Goal: Transaction & Acquisition: Purchase product/service

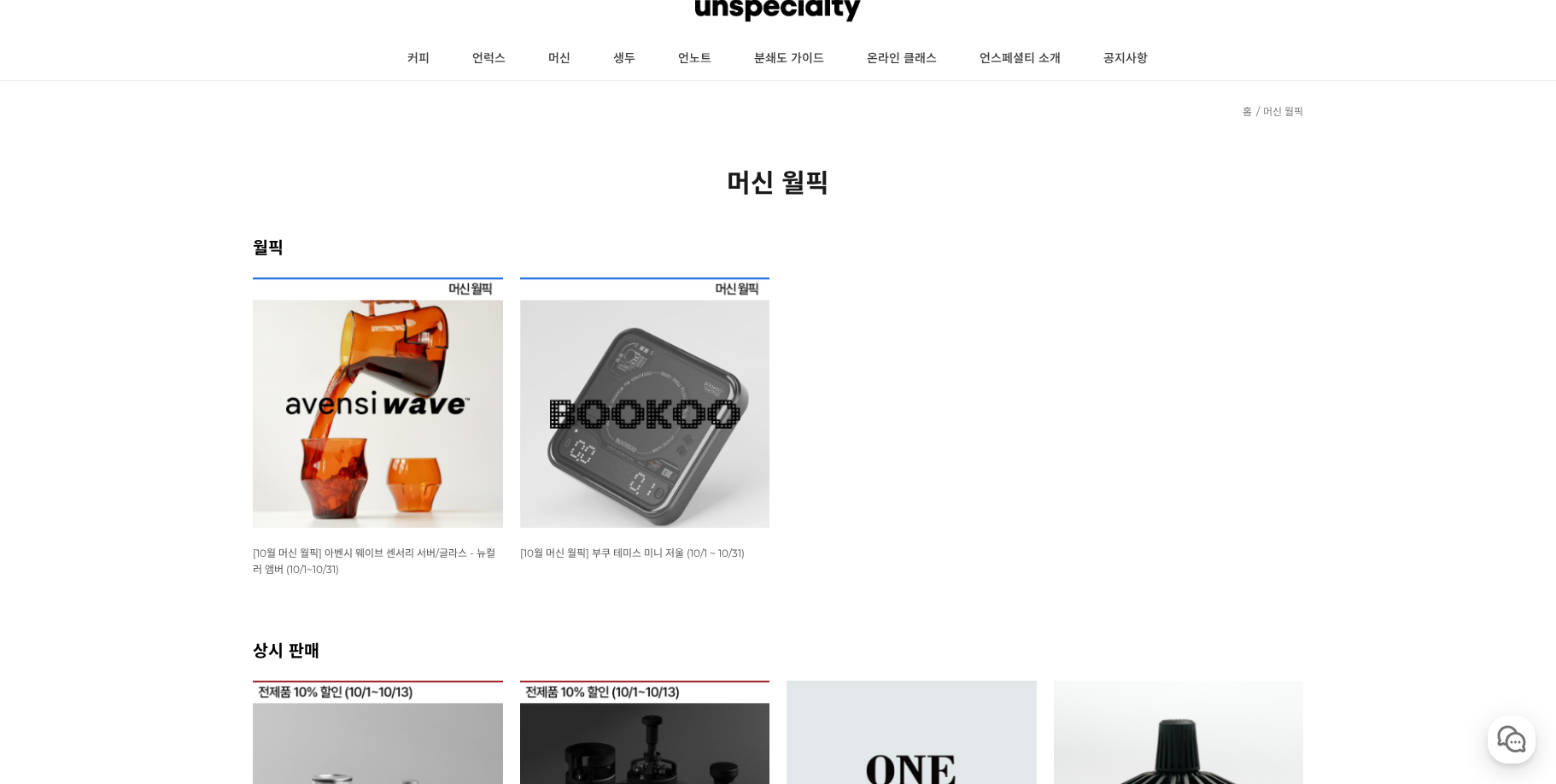
scroll to position [256, 0]
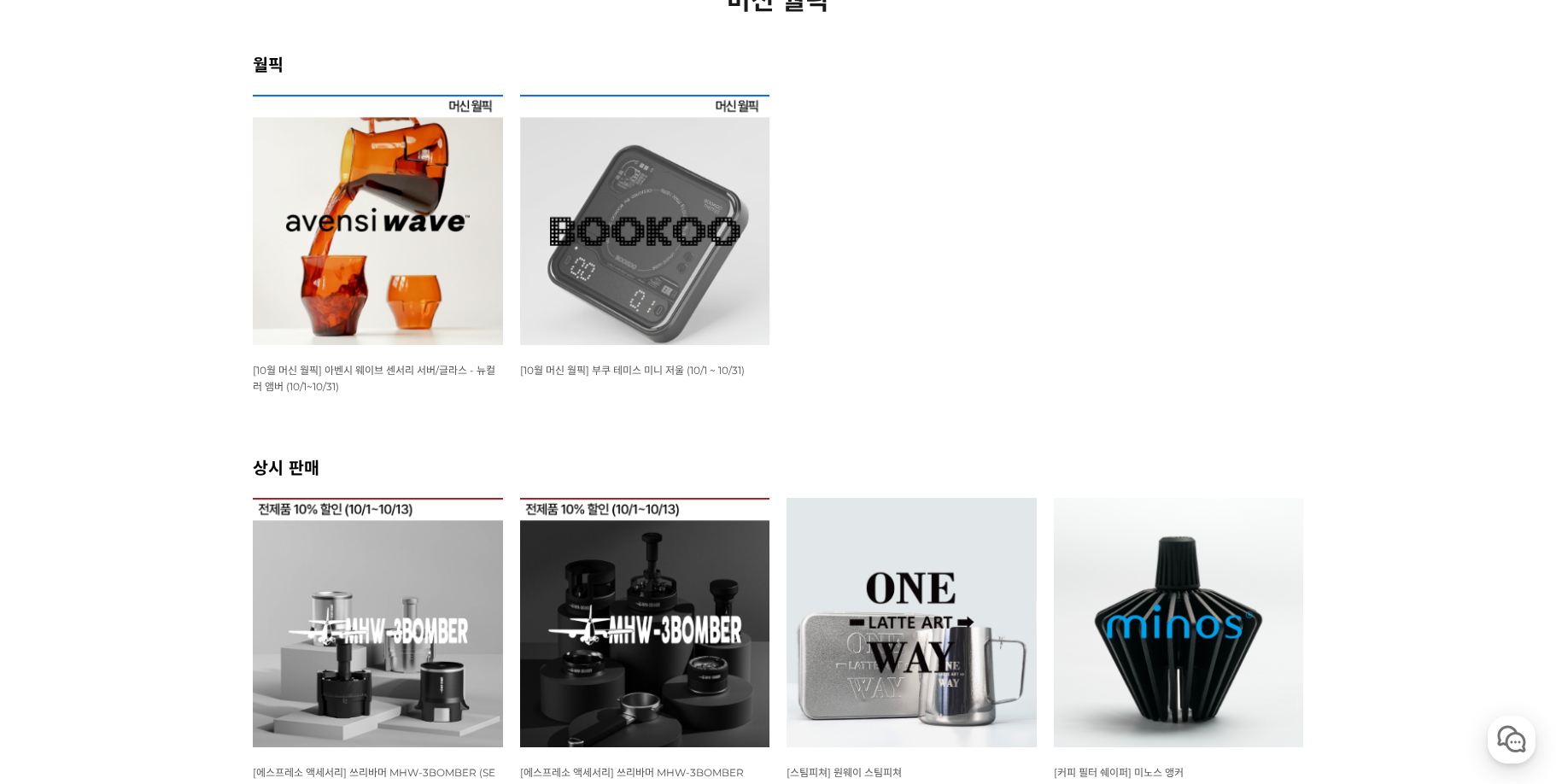
click at [670, 265] on img at bounding box center [645, 219] width 250 height 250
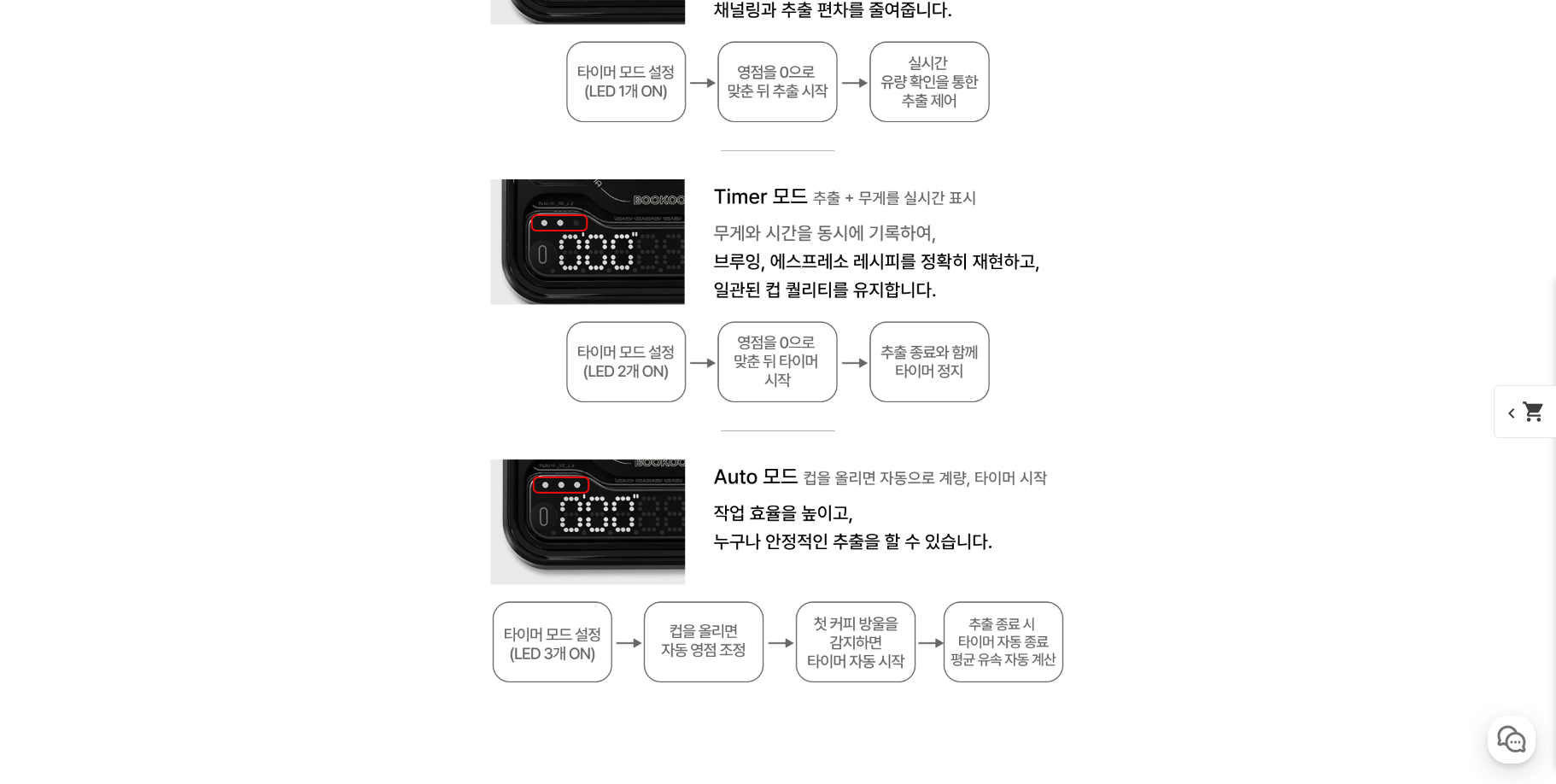
scroll to position [8624, 0]
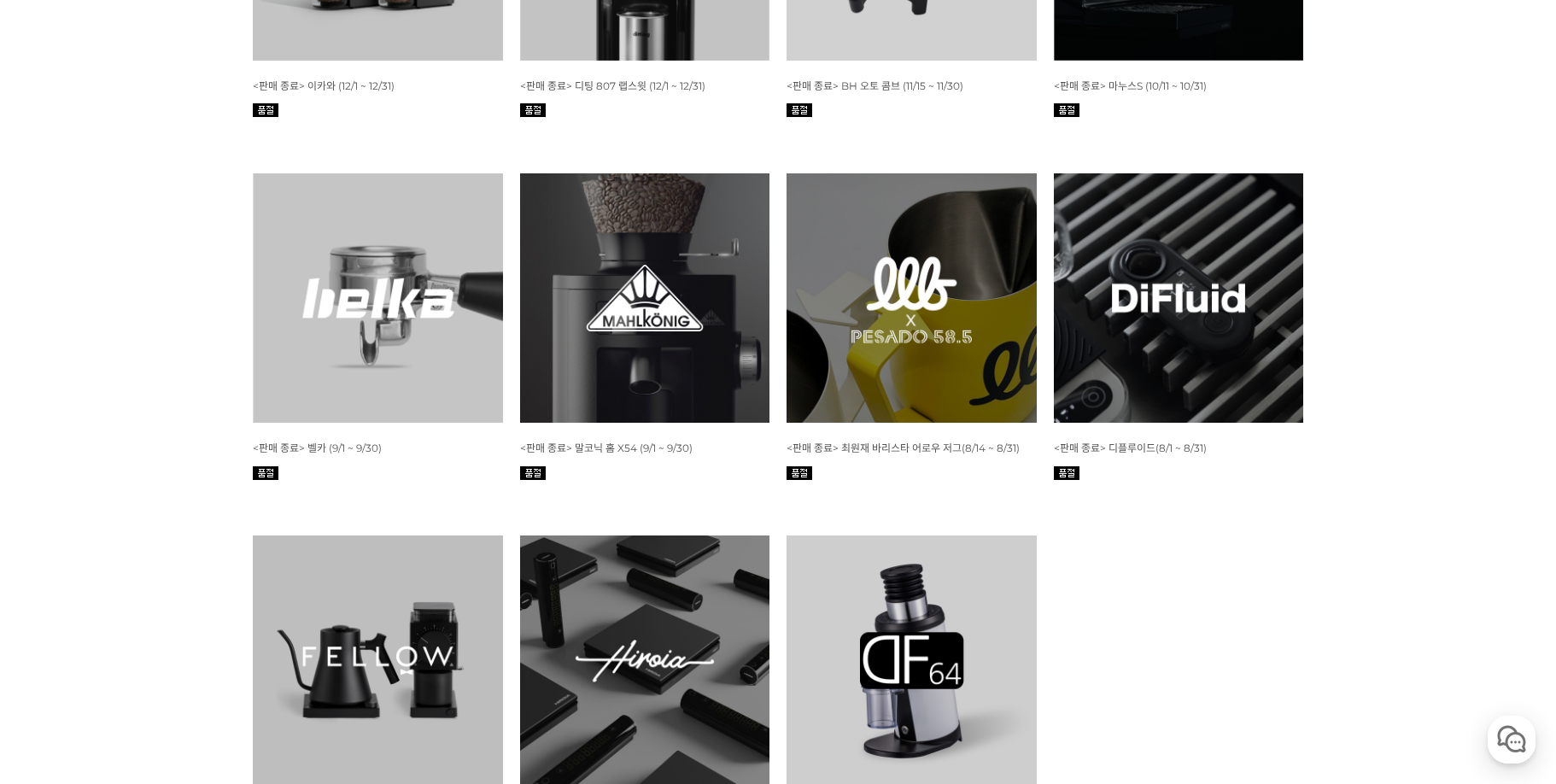
scroll to position [7424, 0]
